Goal: Communication & Community: Answer question/provide support

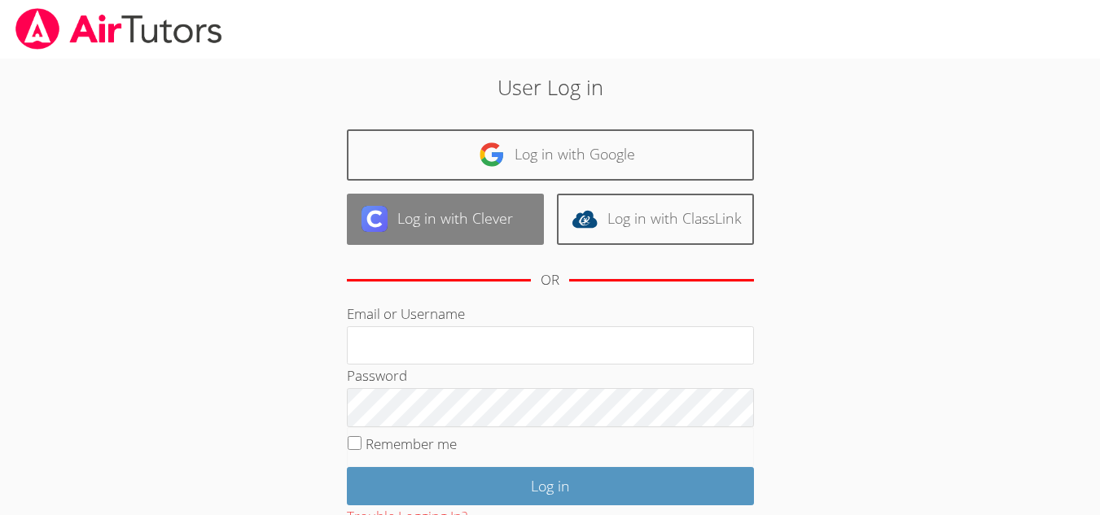
click at [500, 238] on link "Log in with Clever" at bounding box center [445, 219] width 197 height 51
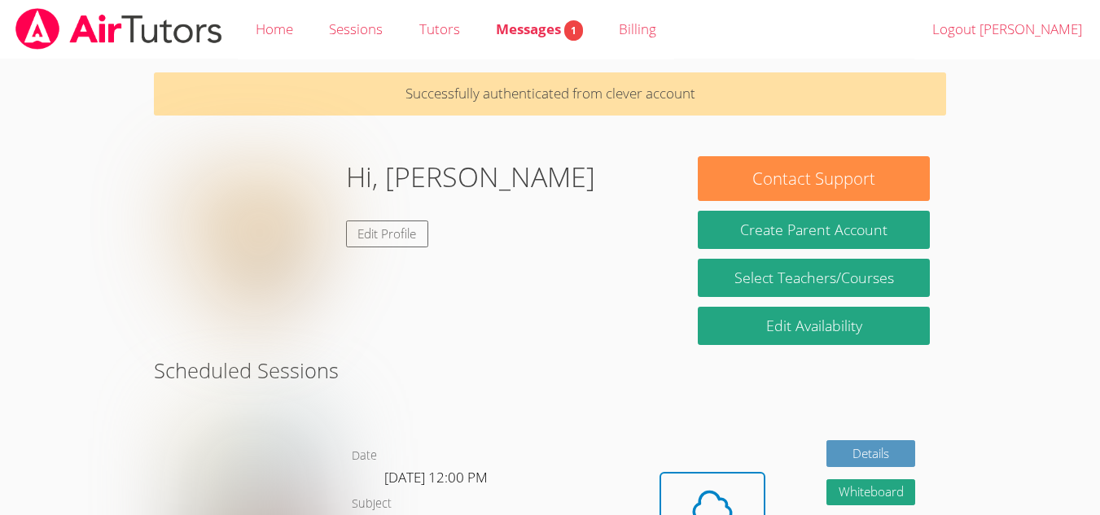
click at [500, 238] on div "Hi, [PERSON_NAME] Edit Profile" at bounding box center [418, 237] width 497 height 163
click at [539, 33] on span "Messages 1" at bounding box center [539, 29] width 87 height 19
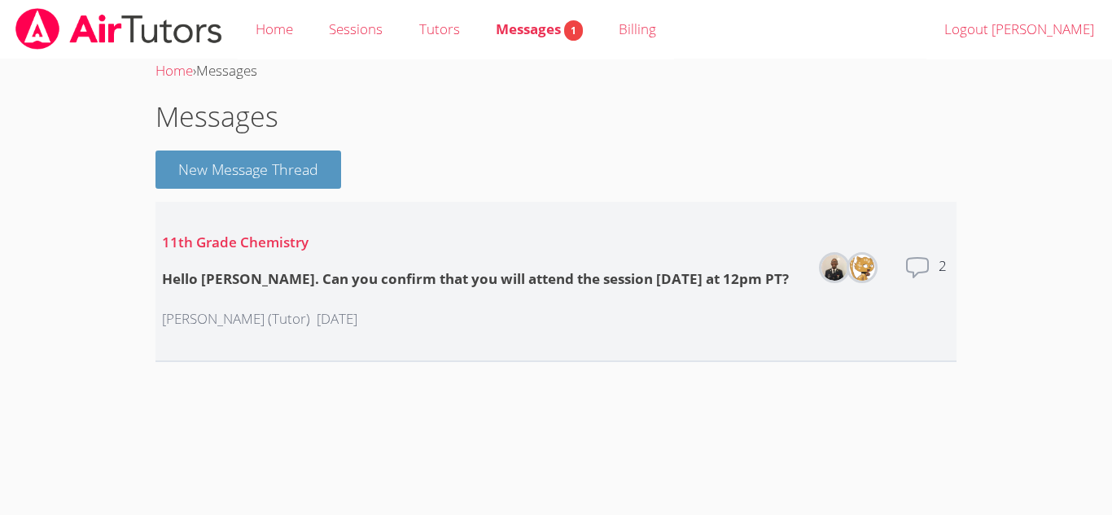
click at [778, 275] on li "11th Grade Chemistry Hello Jay. Can you confirm that you will attend the sessio…" at bounding box center [556, 282] width 801 height 160
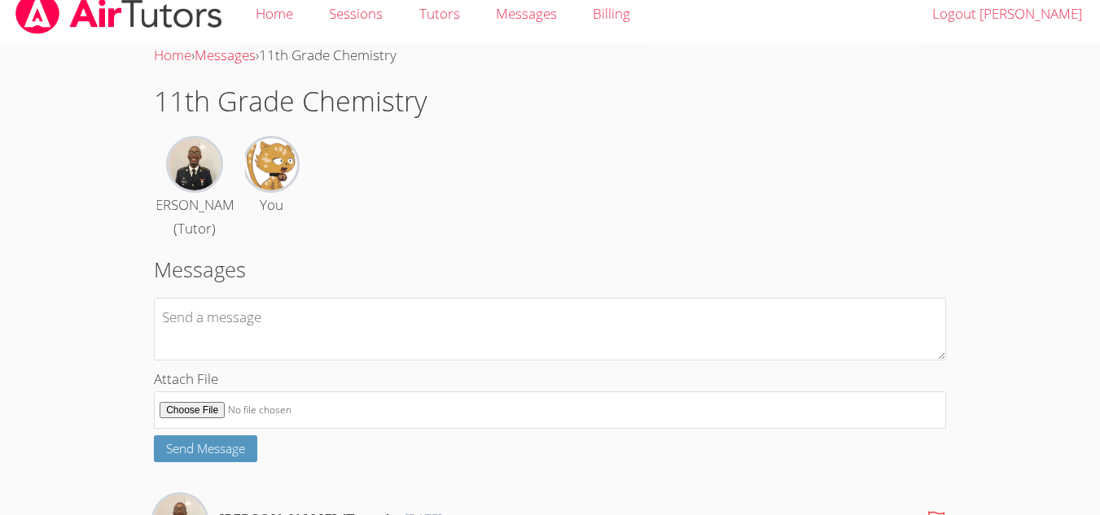
scroll to position [16, 0]
type textarea "yes I will"
click at [248, 462] on button "Send Message" at bounding box center [205, 448] width 103 height 27
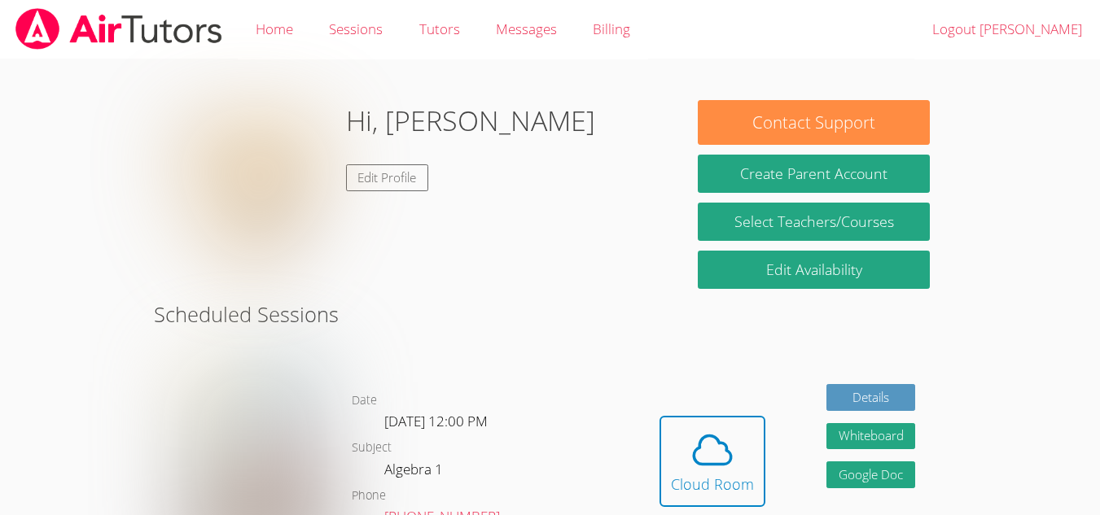
scroll to position [103, 0]
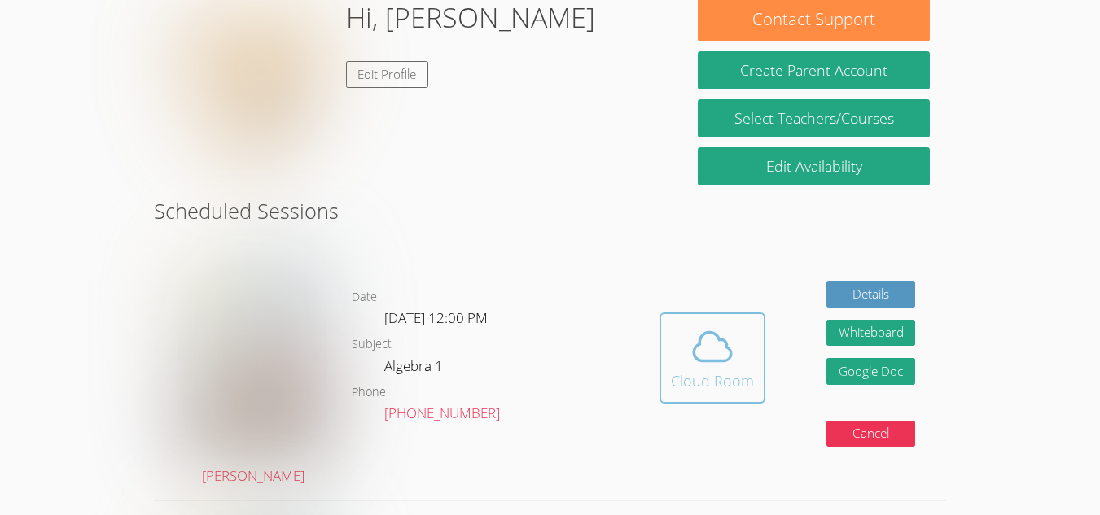
click at [728, 362] on icon at bounding box center [713, 347] width 46 height 46
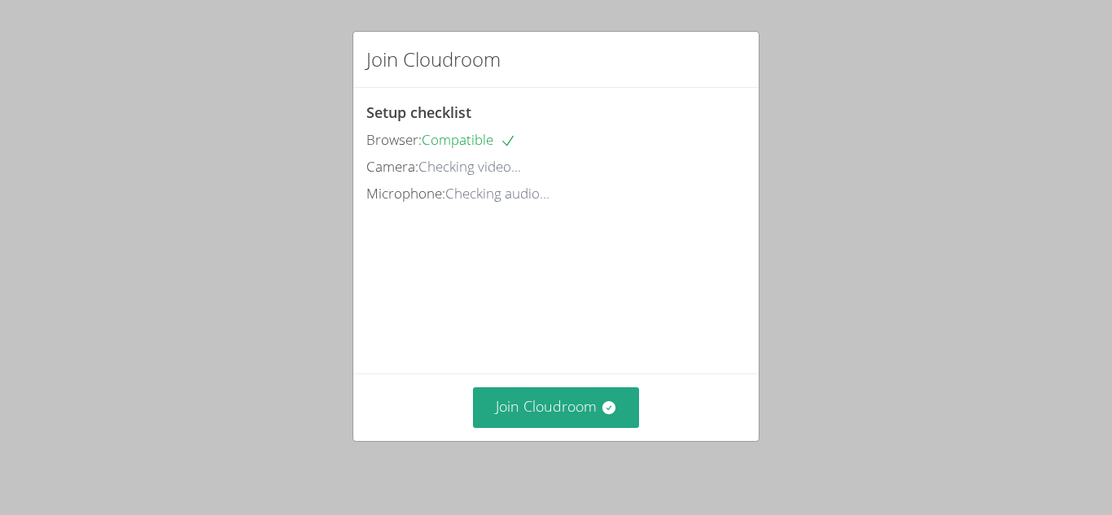
click at [577, 341] on video at bounding box center [488, 280] width 244 height 122
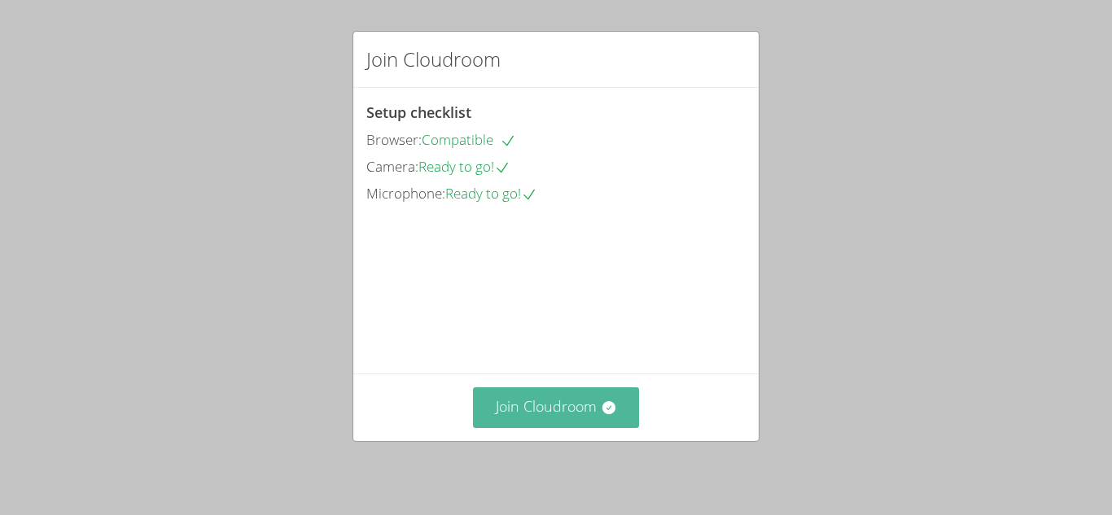
click at [602, 410] on icon at bounding box center [608, 407] width 13 height 13
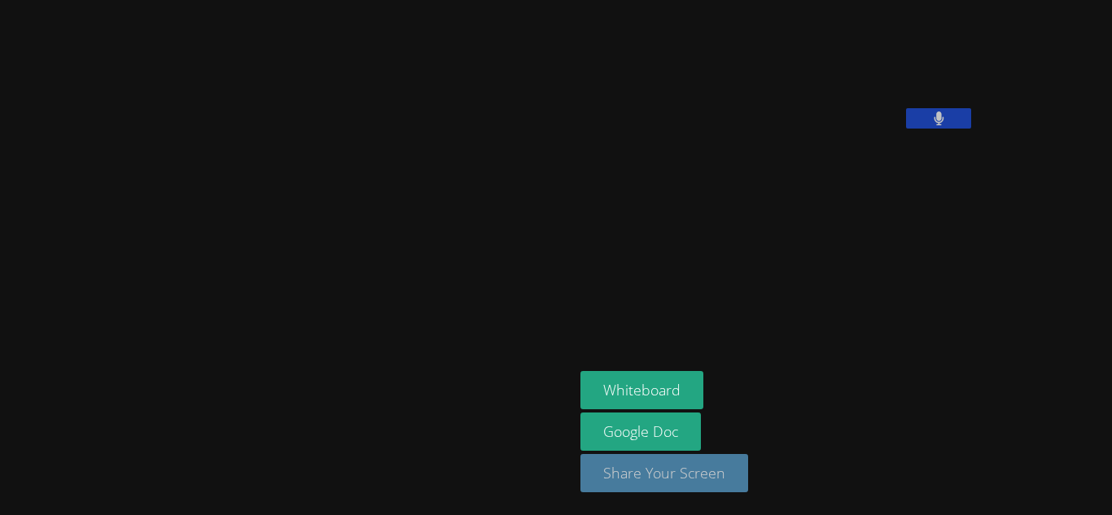
click at [581, 473] on button "Share Your Screen" at bounding box center [665, 473] width 168 height 38
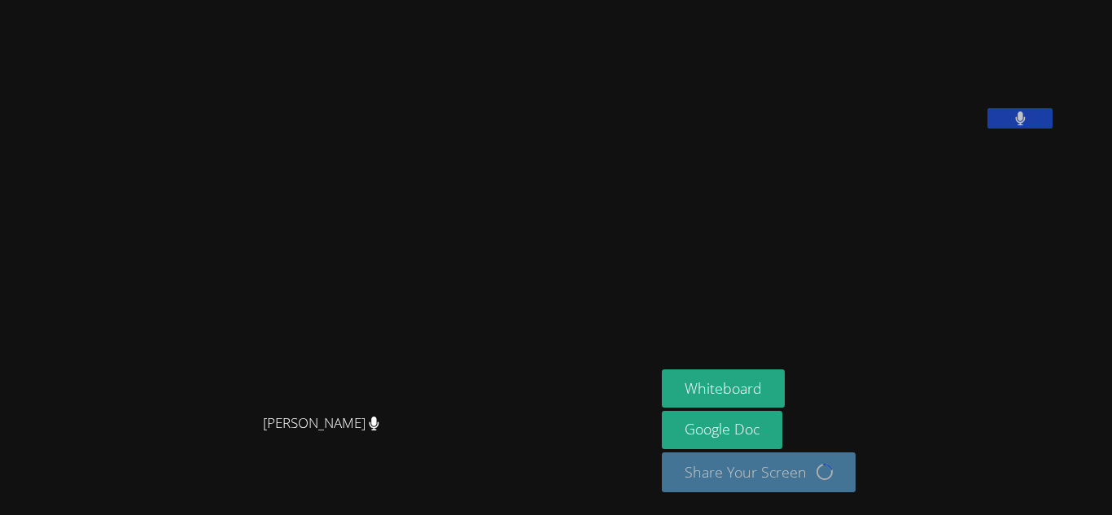
click at [729, 494] on div "Whiteboard Google Doc Share Your Screen Loading..." at bounding box center [859, 438] width 394 height 136
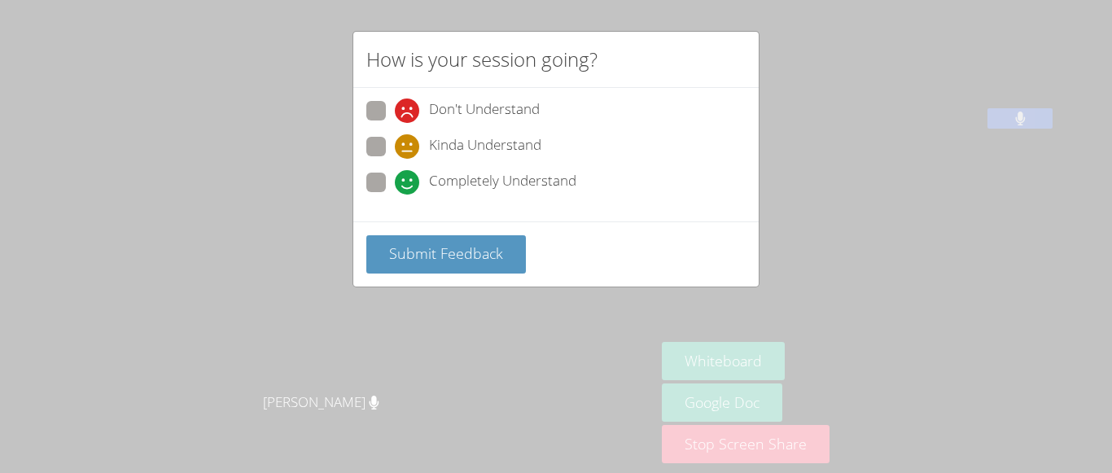
click at [399, 171] on icon at bounding box center [407, 182] width 24 height 24
click at [399, 173] on input "Completely Understand" at bounding box center [402, 180] width 14 height 14
radio input "true"
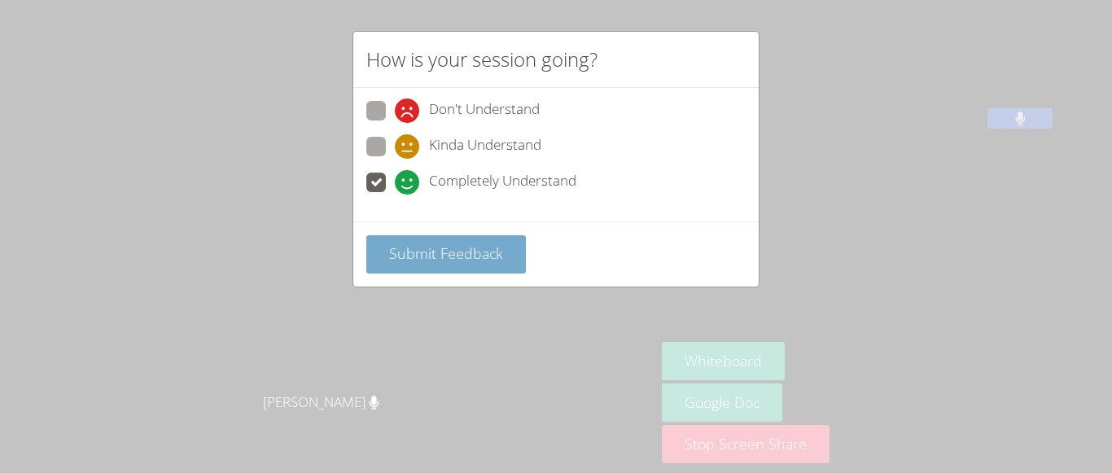
click at [450, 246] on span "Submit Feedback" at bounding box center [446, 253] width 114 height 20
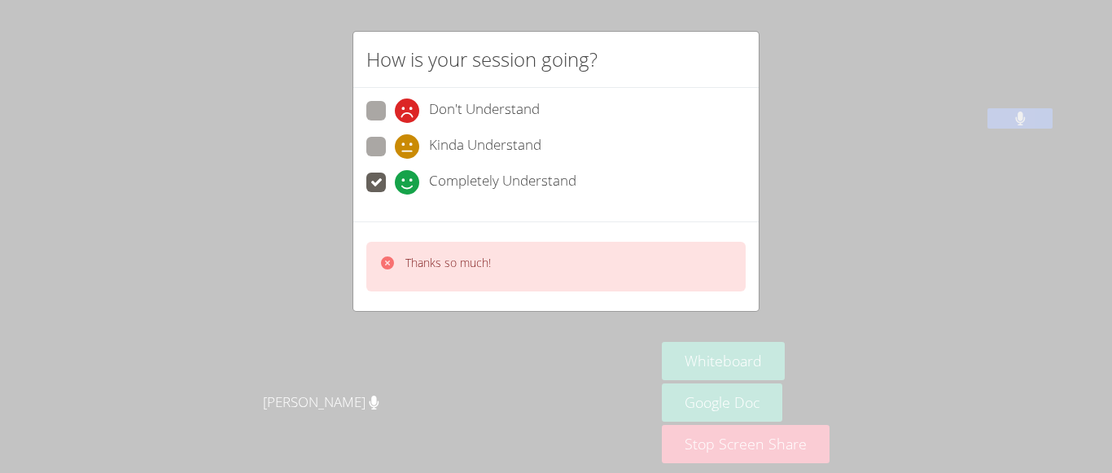
click at [839, 179] on div "How is your session going? Don't Understand Kinda Understand Completely Underst…" at bounding box center [556, 236] width 1112 height 473
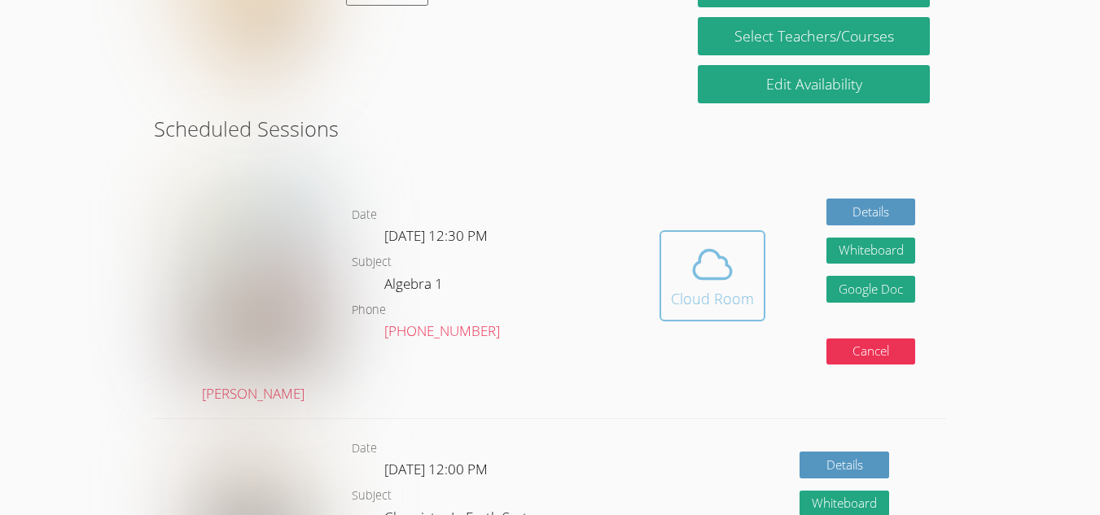
scroll to position [186, 0]
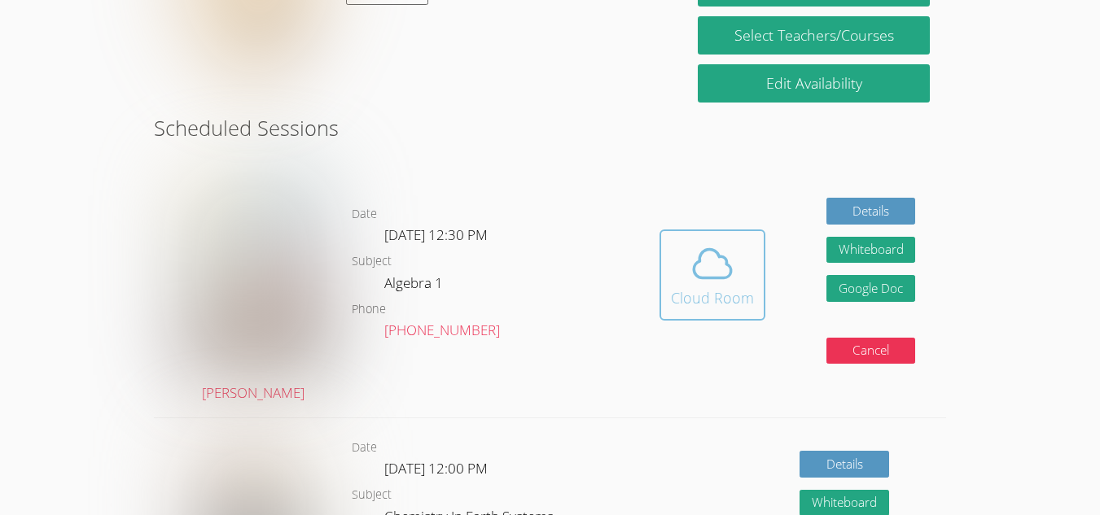
click at [688, 250] on span at bounding box center [712, 264] width 83 height 46
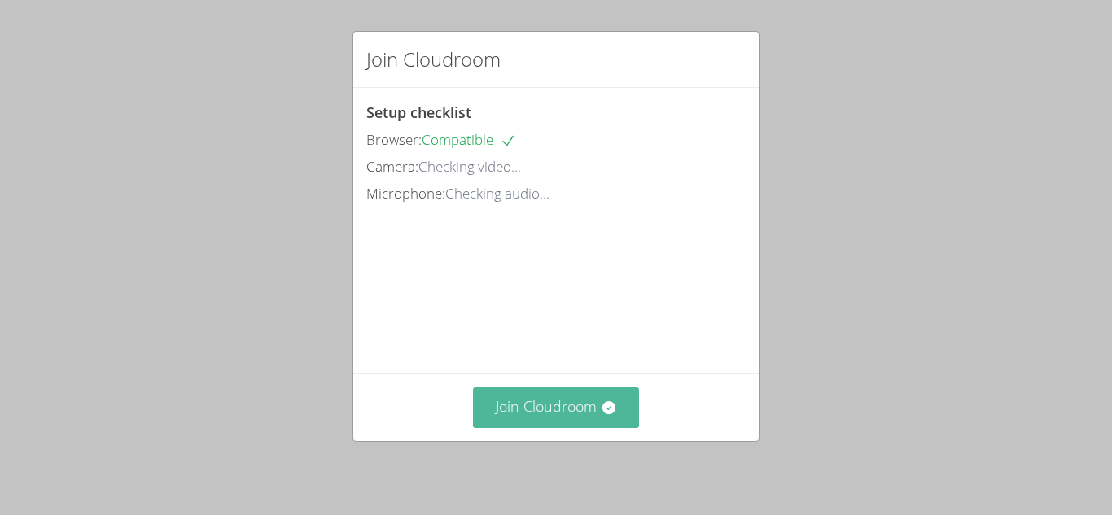
click at [565, 411] on button "Join Cloudroom" at bounding box center [556, 408] width 167 height 40
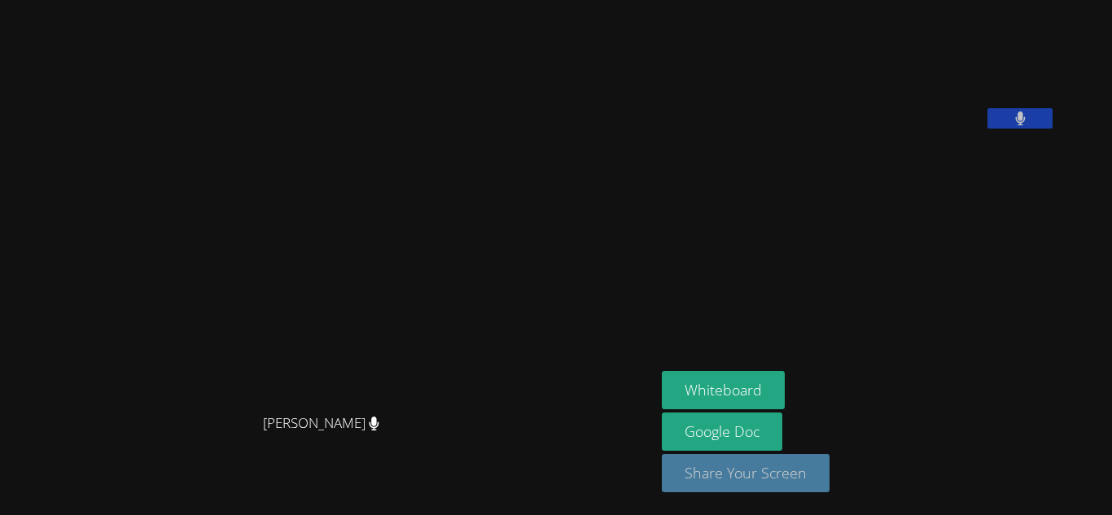
click at [695, 488] on button "Share Your Screen" at bounding box center [746, 473] width 168 height 38
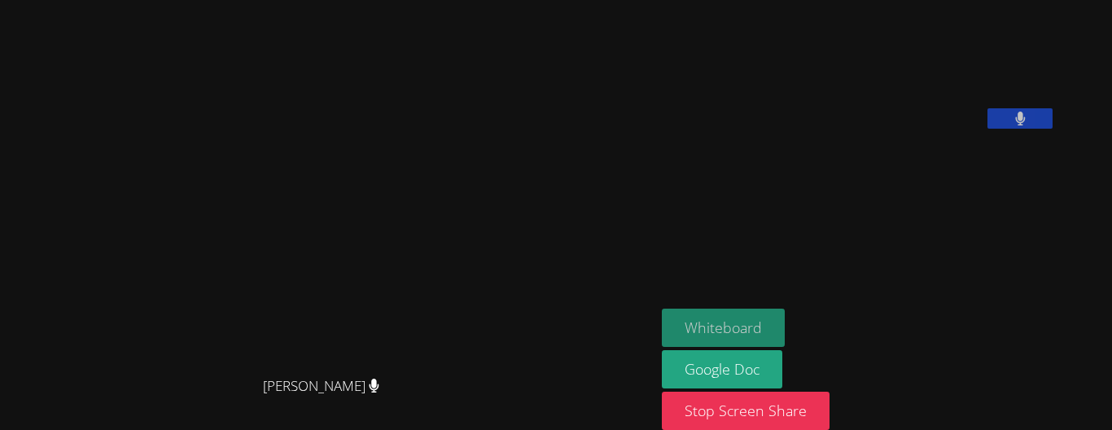
click at [662, 309] on button "Whiteboard" at bounding box center [723, 328] width 123 height 38
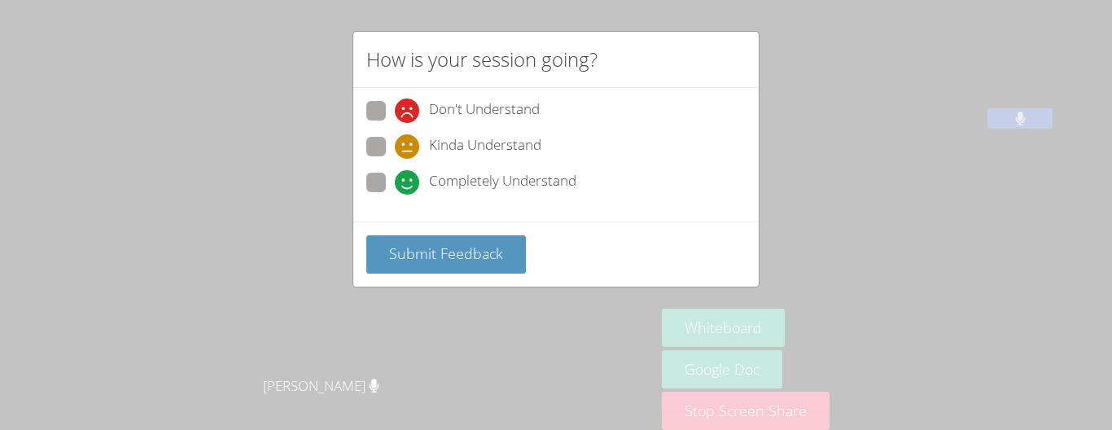
click at [362, 164] on div "Don't Understand Kinda Understand Completely Understand" at bounding box center [555, 155] width 405 height 134
click at [395, 195] on span at bounding box center [395, 195] width 0 height 0
click at [395, 174] on input "Completely Understand" at bounding box center [402, 180] width 14 height 14
radio input "true"
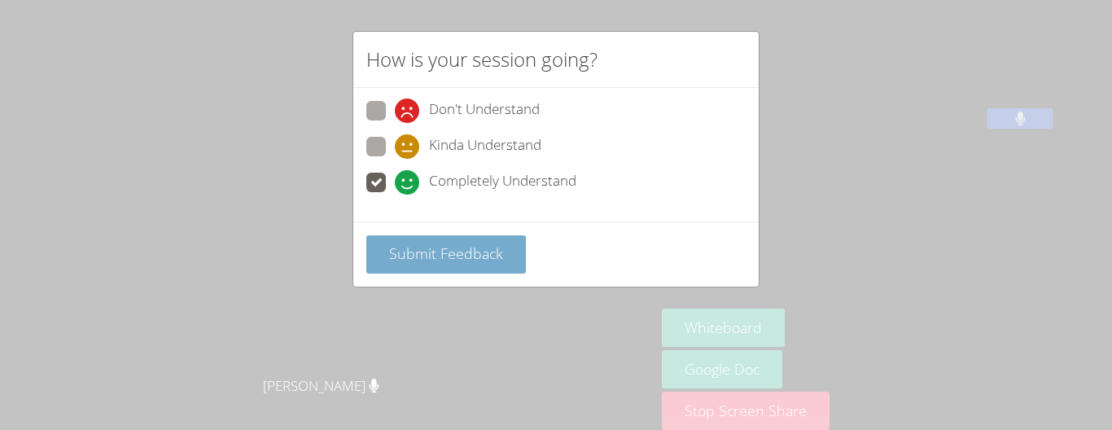
click at [419, 252] on span "Submit Feedback" at bounding box center [446, 253] width 114 height 20
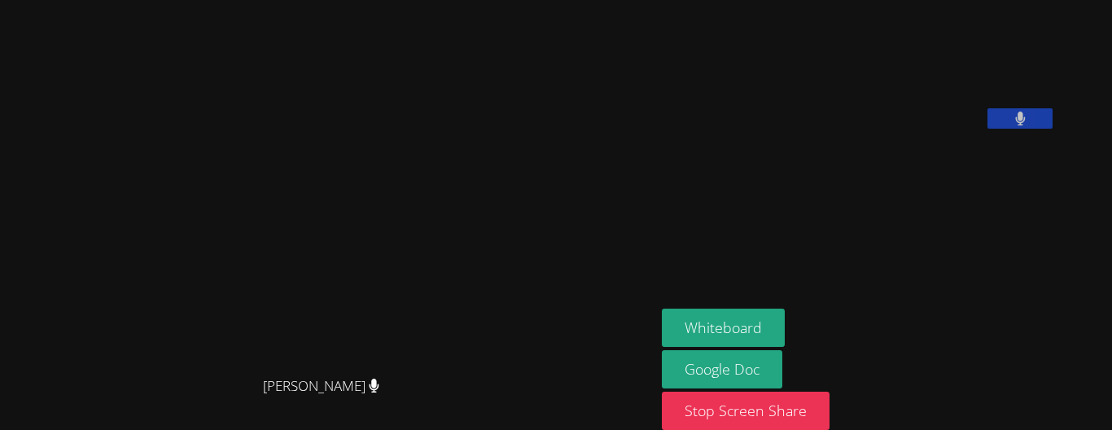
drag, startPoint x: 444, startPoint y: 244, endPoint x: 348, endPoint y: 0, distance: 262.5
click at [348, 0] on main "[PERSON_NAME] [PERSON_NAME]" at bounding box center [327, 220] width 655 height 440
